Goal: Browse casually

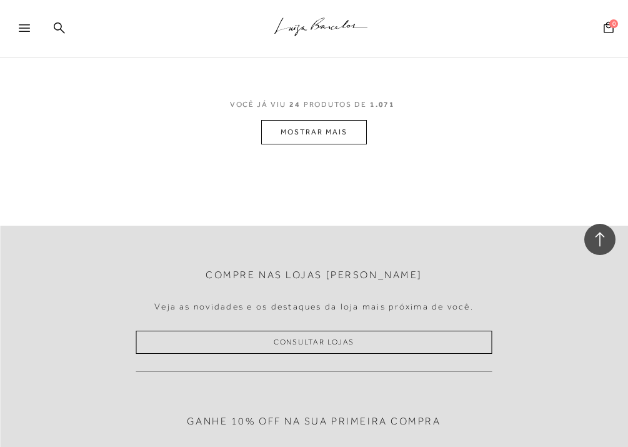
scroll to position [1971, 0]
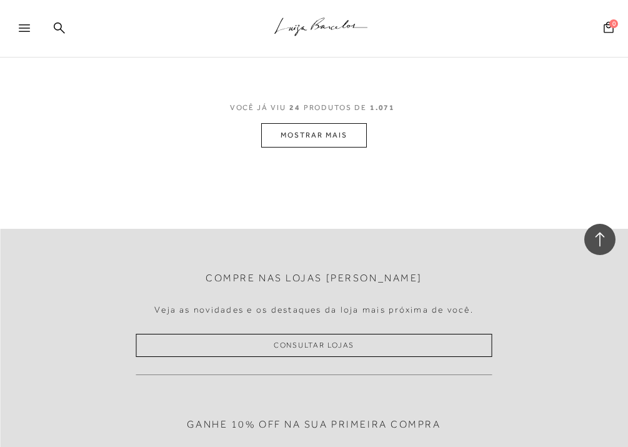
click at [294, 131] on button "MOSTRAR MAIS" at bounding box center [313, 135] width 105 height 24
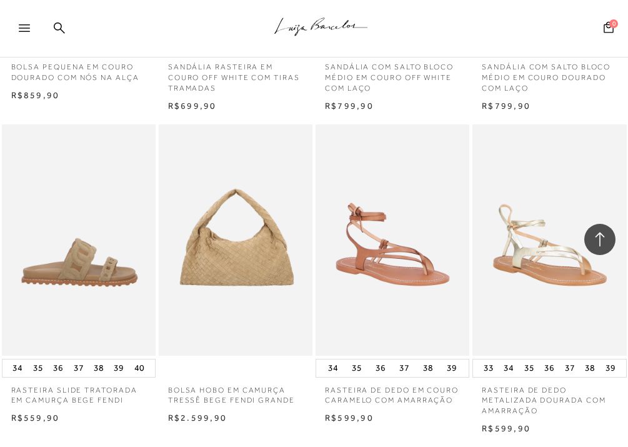
scroll to position [2835, 0]
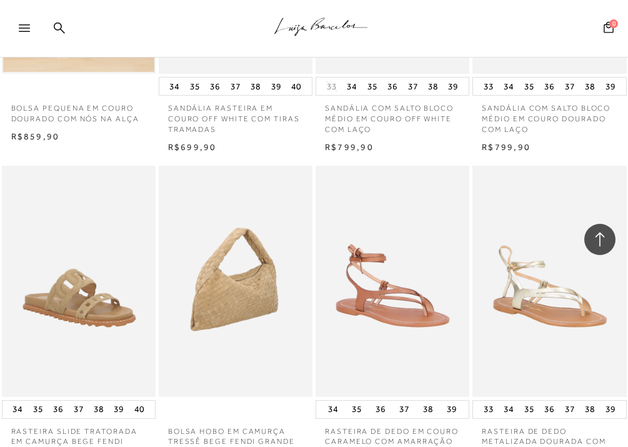
click at [198, 263] on img at bounding box center [236, 281] width 153 height 231
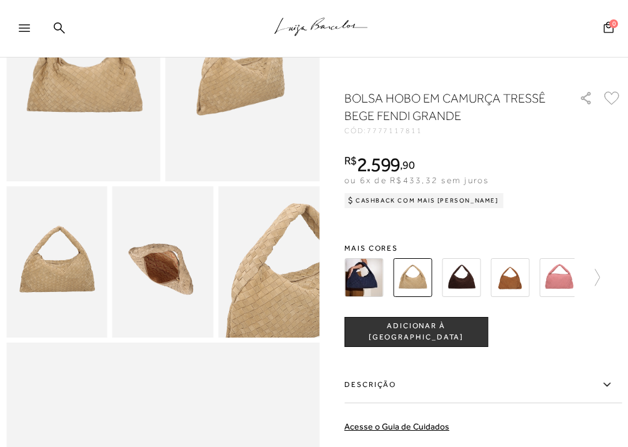
scroll to position [160, 0]
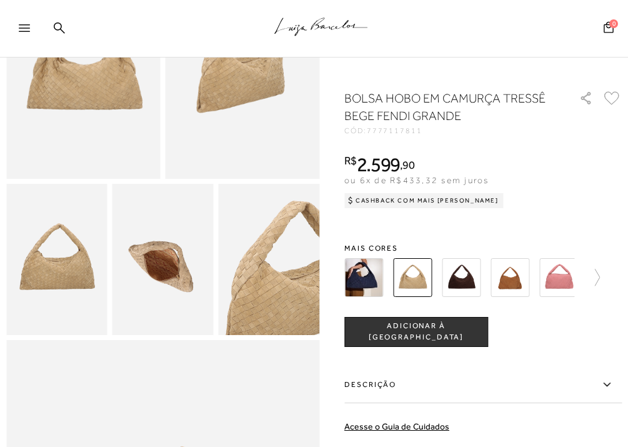
click at [87, 96] on img at bounding box center [83, 62] width 154 height 231
click at [363, 271] on img at bounding box center [363, 277] width 39 height 39
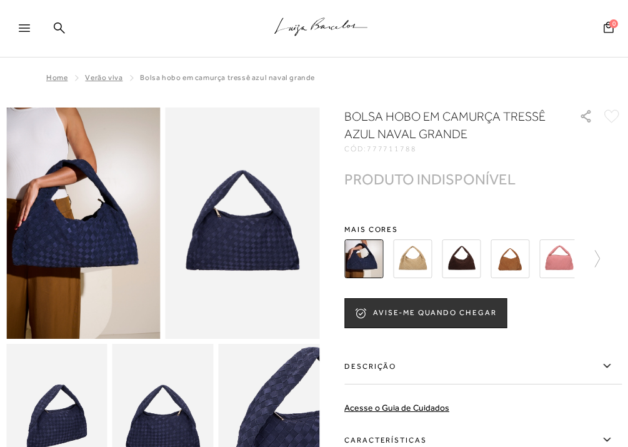
click at [462, 254] on img at bounding box center [461, 258] width 39 height 39
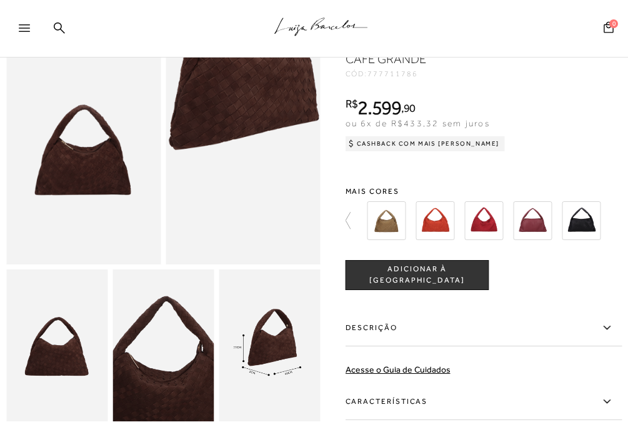
scroll to position [64, 0]
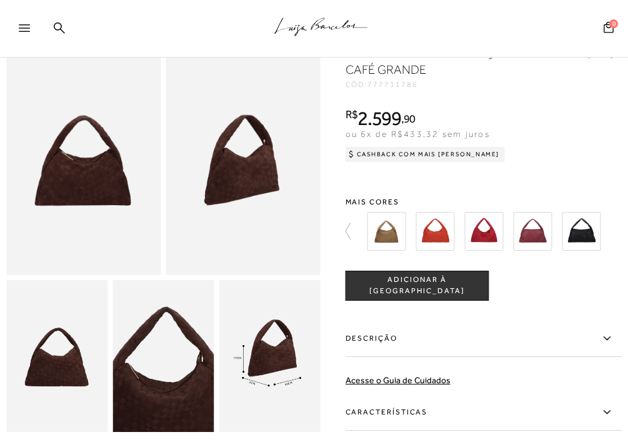
click at [108, 185] on img at bounding box center [83, 159] width 154 height 232
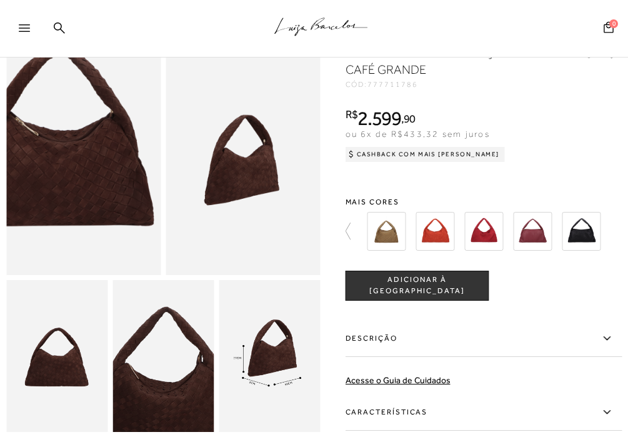
scroll to position [65, 0]
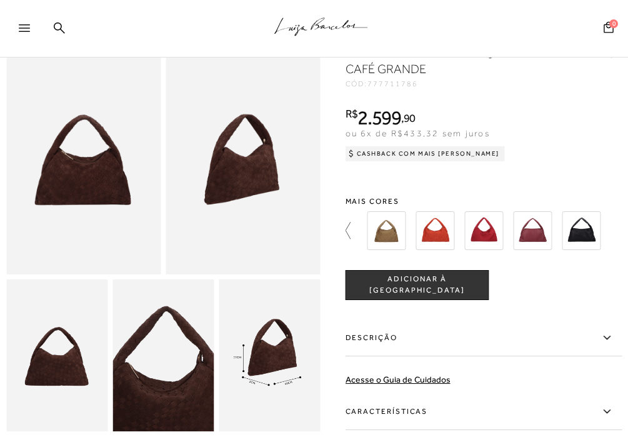
click at [348, 223] on icon at bounding box center [355, 231] width 18 height 18
click at [385, 234] on img at bounding box center [387, 230] width 39 height 39
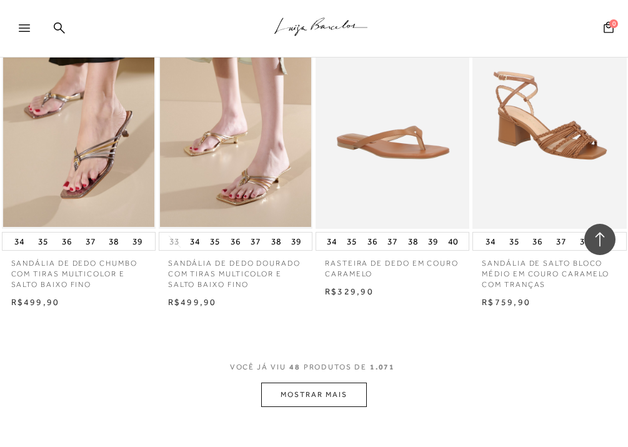
scroll to position [3651, 0]
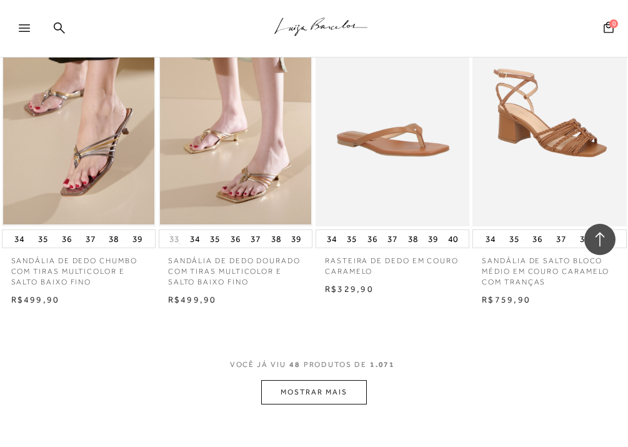
click at [279, 398] on button "MOSTRAR MAIS" at bounding box center [313, 392] width 105 height 24
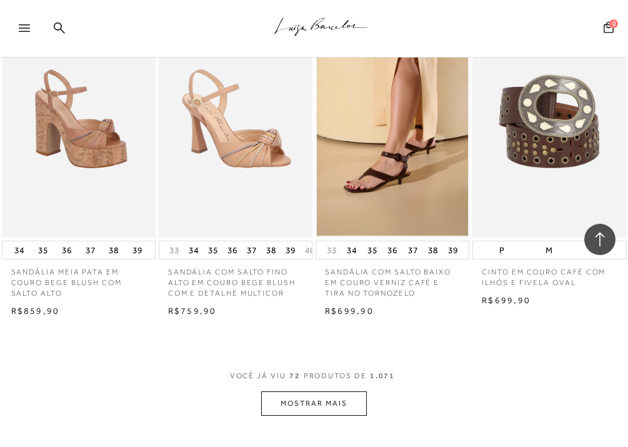
scroll to position [5596, 0]
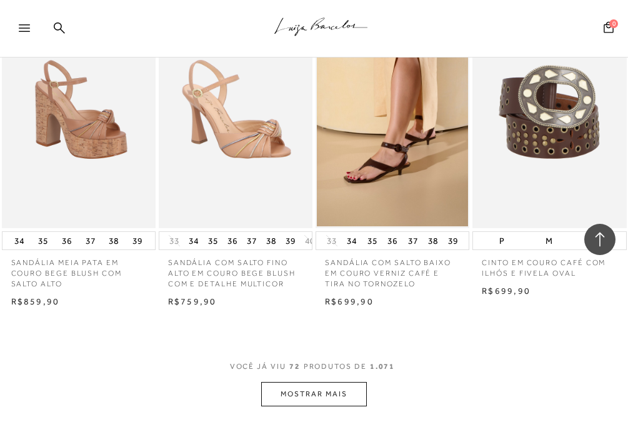
click at [326, 406] on button "MOSTRAR MAIS" at bounding box center [313, 394] width 105 height 24
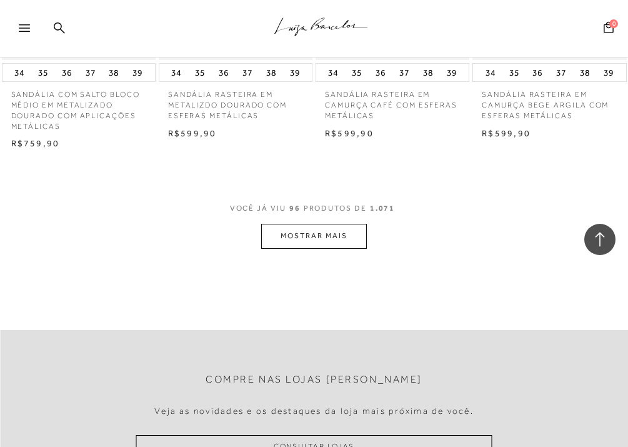
scroll to position [7728, 0]
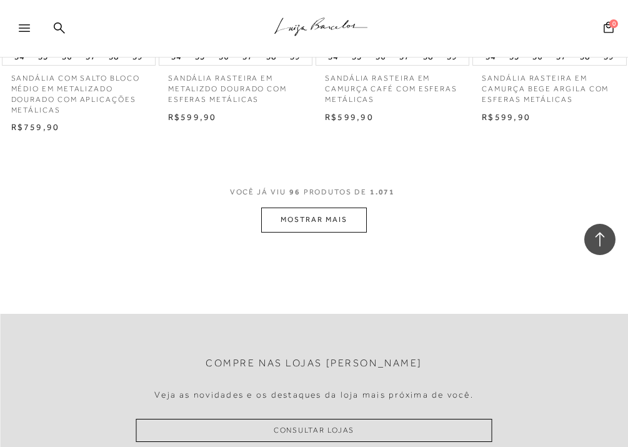
click at [301, 232] on button "MOSTRAR MAIS" at bounding box center [313, 220] width 105 height 24
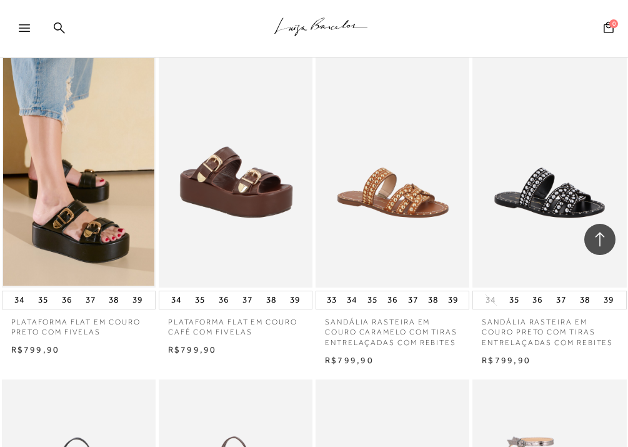
scroll to position [8144, 0]
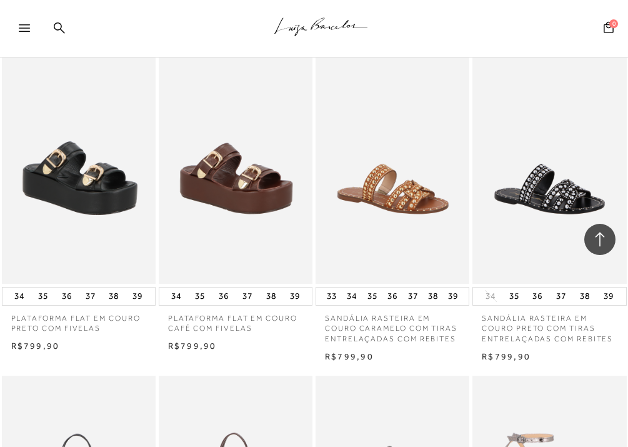
click at [106, 181] on img at bounding box center [79, 168] width 153 height 231
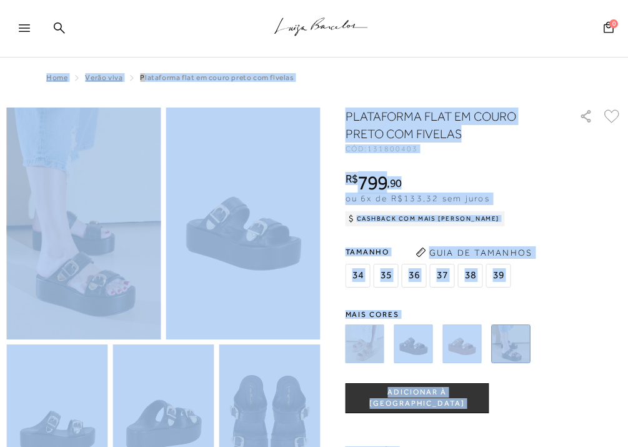
click at [366, 71] on div "Home Verão Viva PLATAFORMA FLAT EM COURO PRETO COM FIVELAS" at bounding box center [314, 79] width 616 height 33
